Goal: Task Accomplishment & Management: Manage account settings

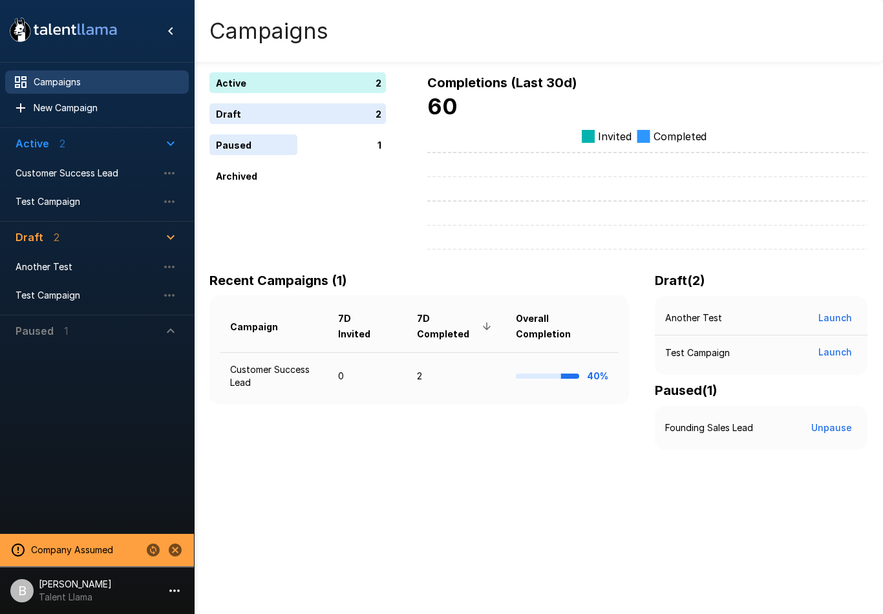
click at [46, 169] on span "Customer Success Lead" at bounding box center [87, 173] width 142 height 13
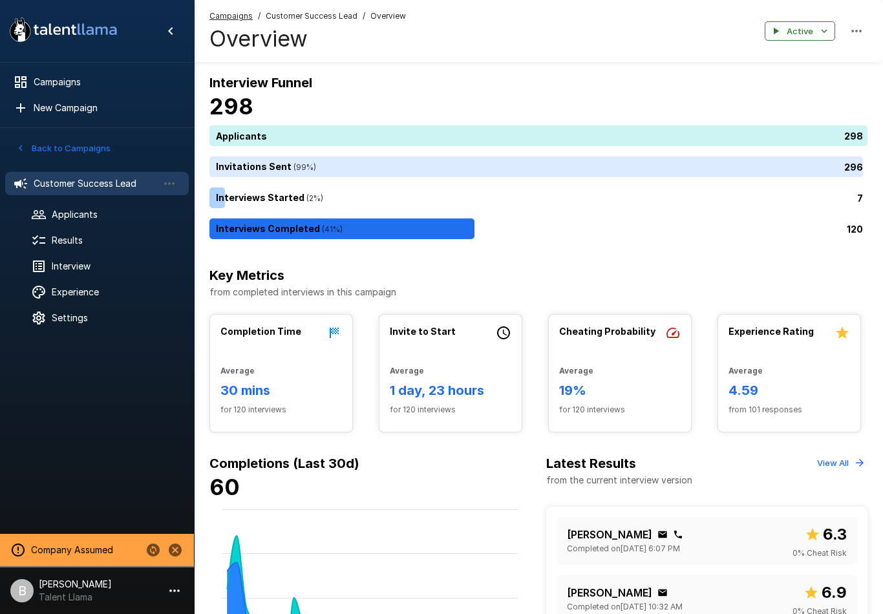
click at [51, 242] on div at bounding box center [49, 241] width 36 height 16
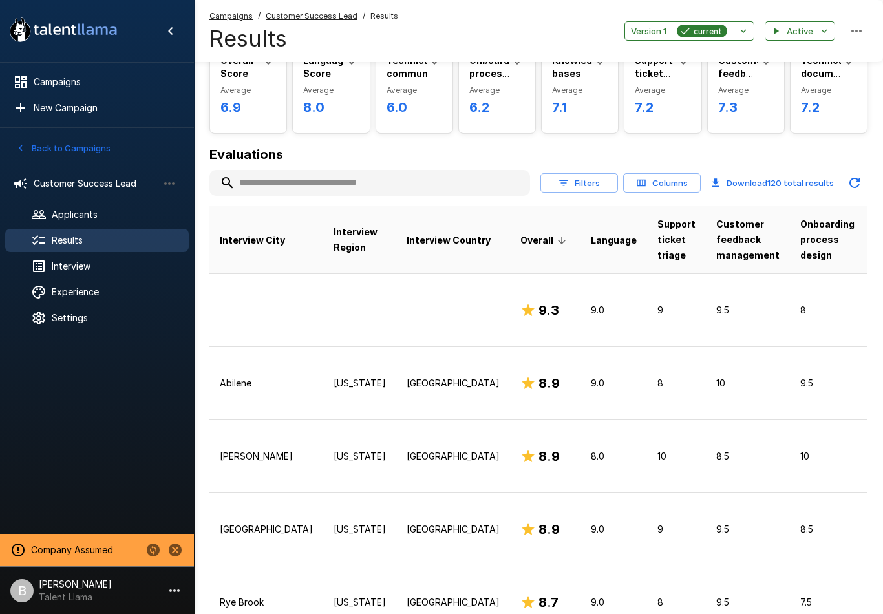
scroll to position [69, 0]
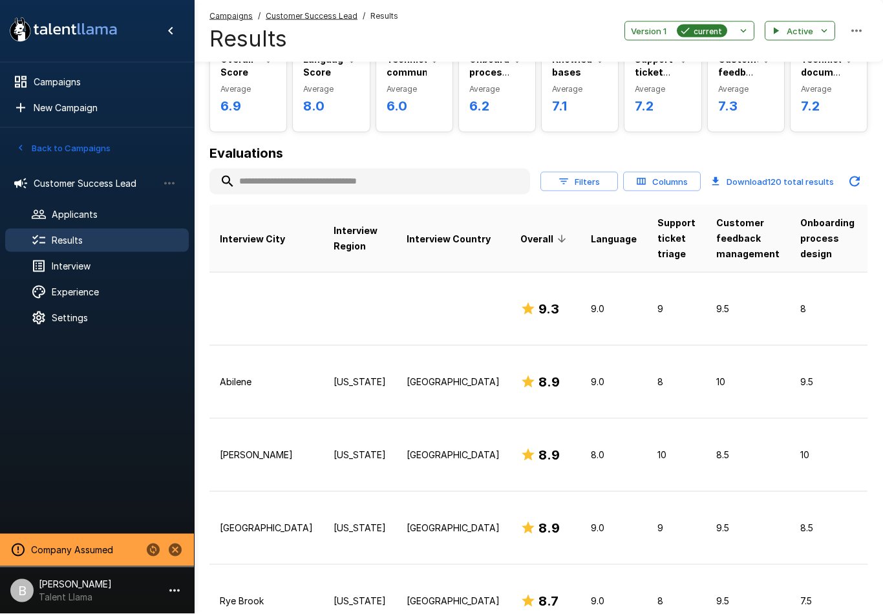
click at [666, 178] on button "Columns" at bounding box center [662, 182] width 78 height 20
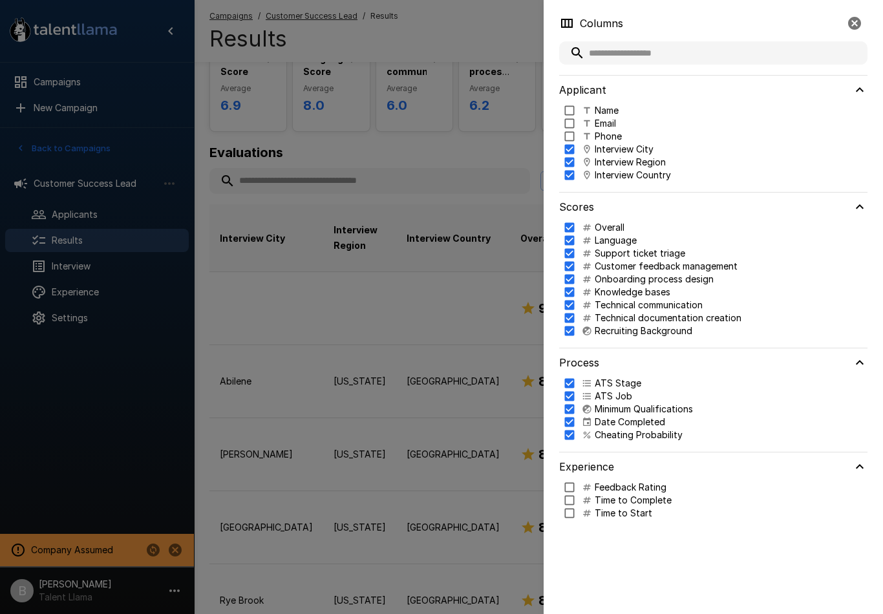
click at [622, 152] on p "Interview City" at bounding box center [623, 149] width 59 height 13
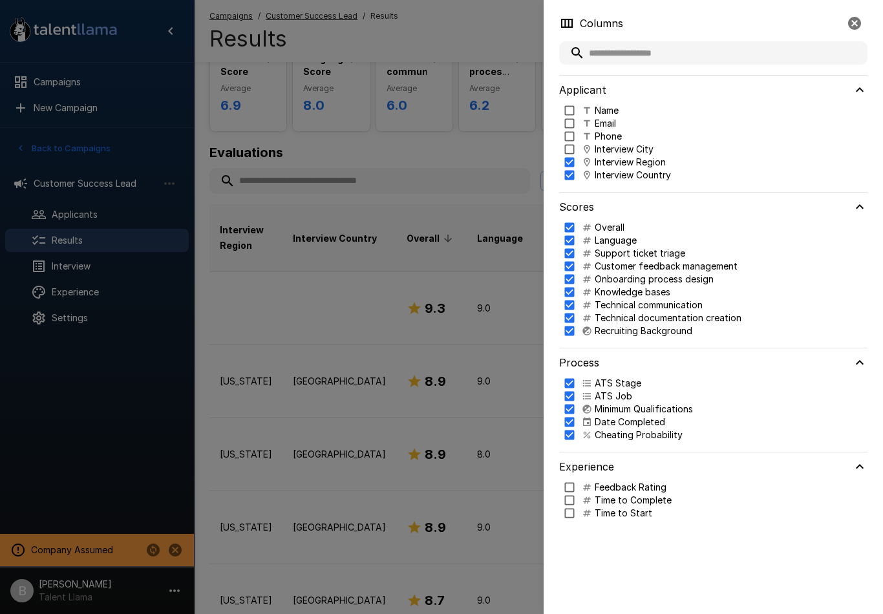
click at [620, 165] on p "Interview Region" at bounding box center [629, 162] width 71 height 13
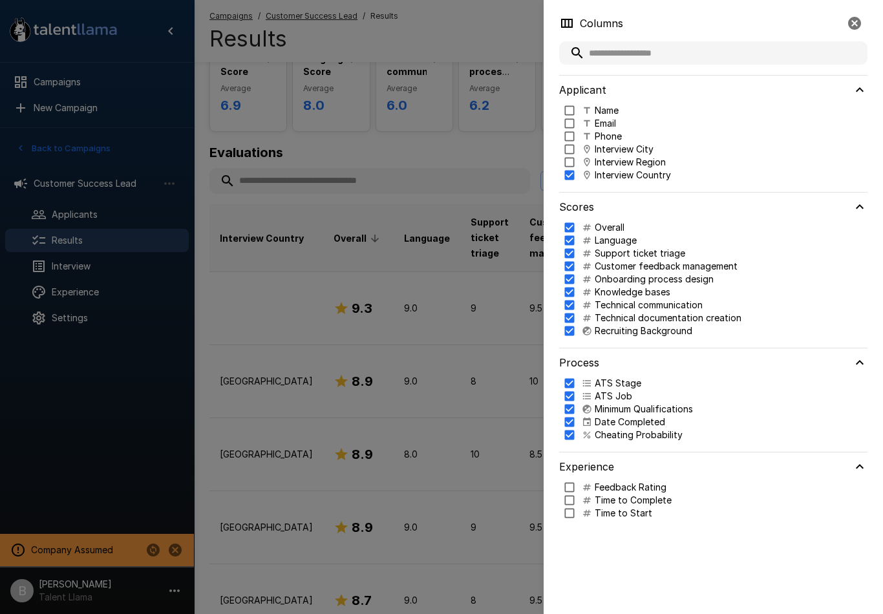
click at [625, 181] on p "Interview Country" at bounding box center [632, 175] width 76 height 13
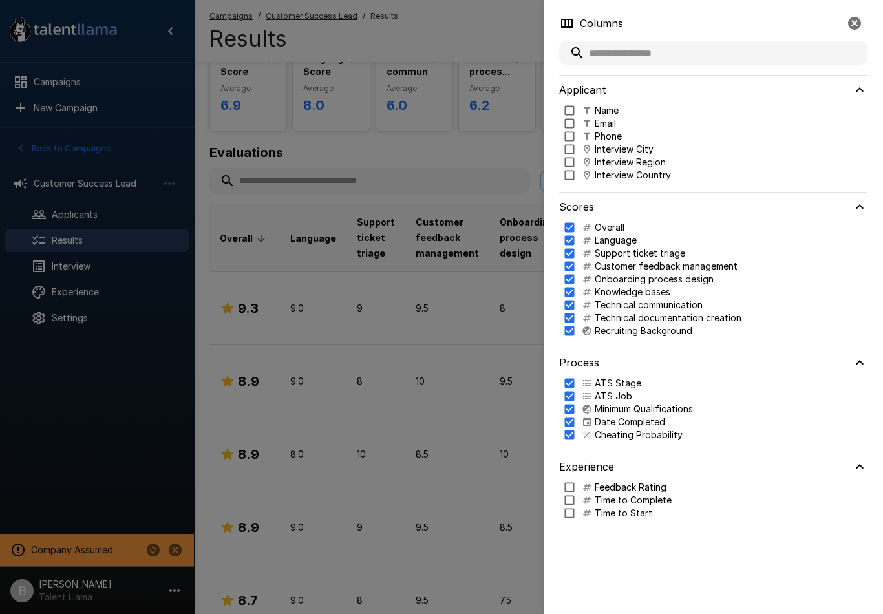
click at [461, 148] on div at bounding box center [441, 307] width 883 height 614
